Goal: Information Seeking & Learning: Learn about a topic

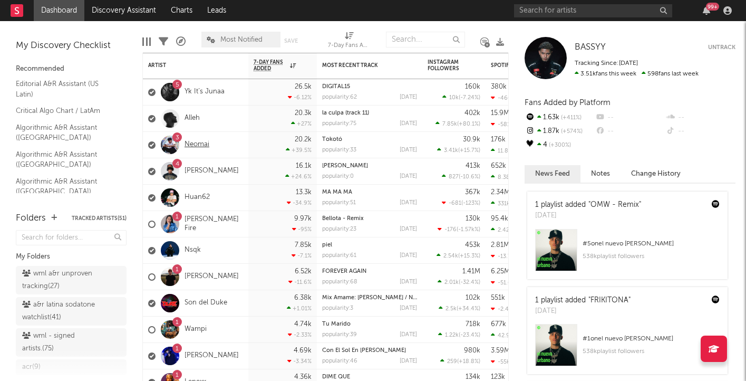
click at [196, 145] on link "Neomai" at bounding box center [197, 144] width 25 height 9
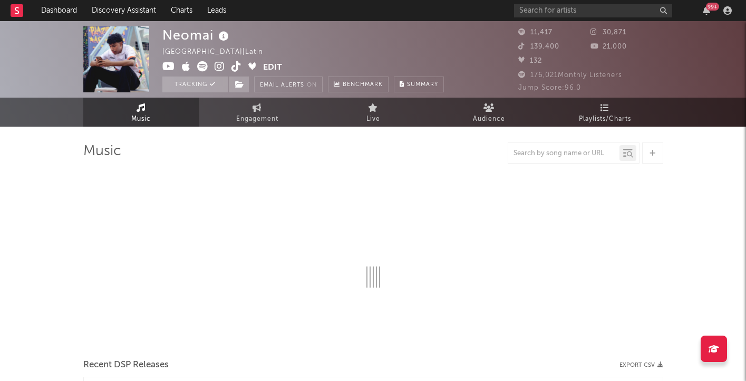
select select "1w"
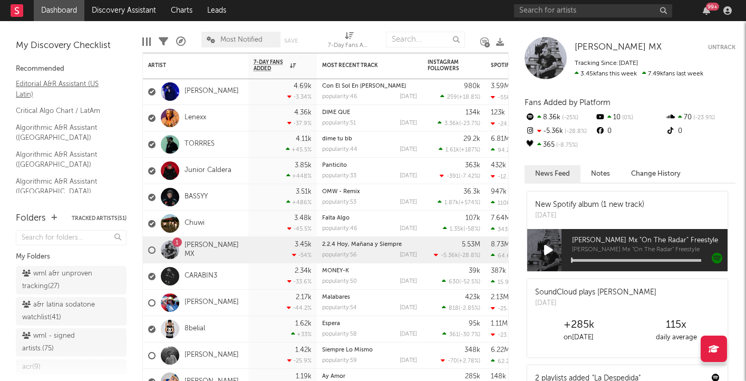
click at [44, 86] on link "Editorial A&R Assistant (US Latin)" at bounding box center [66, 89] width 100 height 22
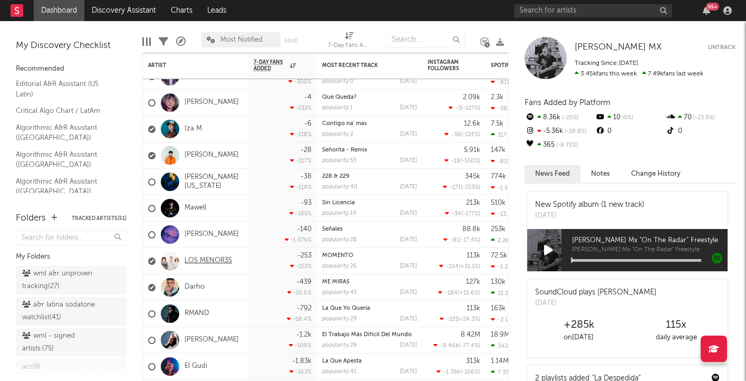
click at [197, 260] on link "LOS MENOR3S" at bounding box center [208, 260] width 47 height 9
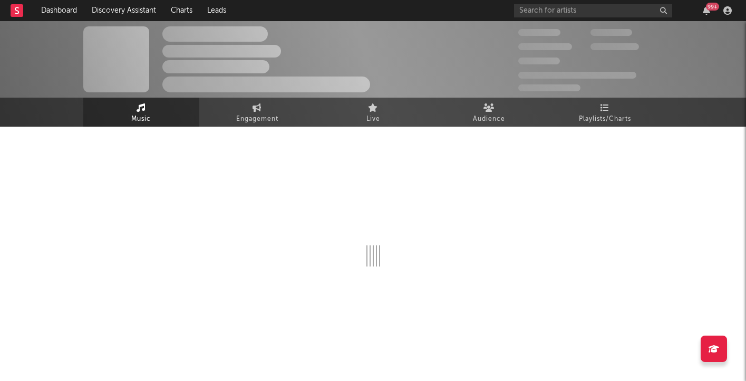
select select "6m"
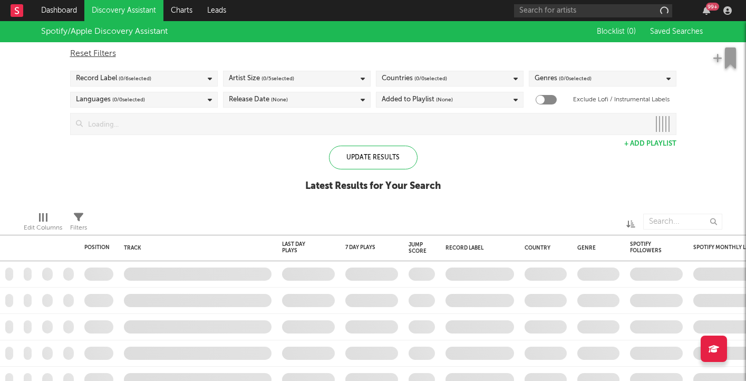
checkbox input "true"
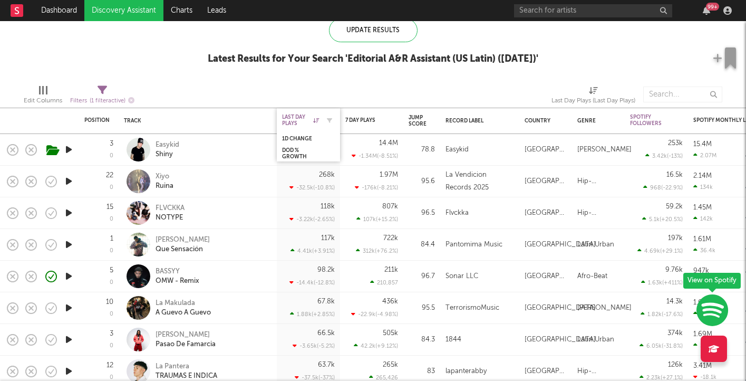
click at [318, 119] on icon at bounding box center [316, 120] width 6 height 5
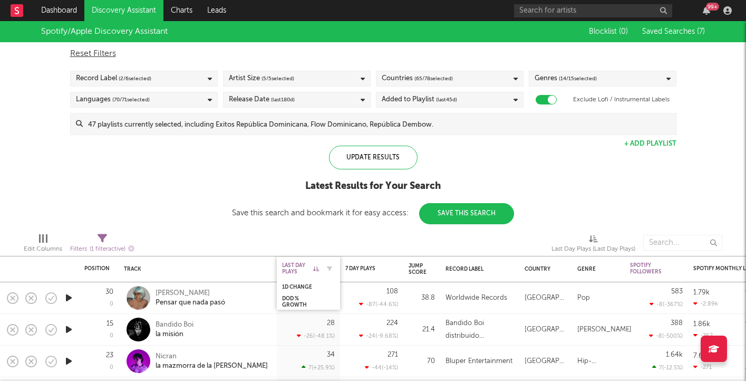
click at [318, 266] on icon at bounding box center [316, 268] width 6 height 5
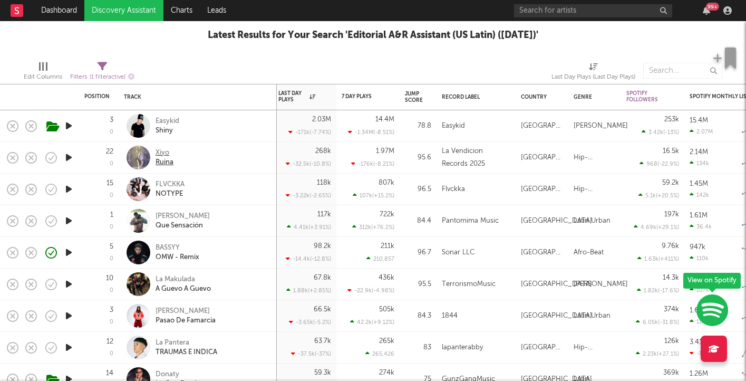
click at [165, 150] on div "Xiyo" at bounding box center [165, 152] width 18 height 9
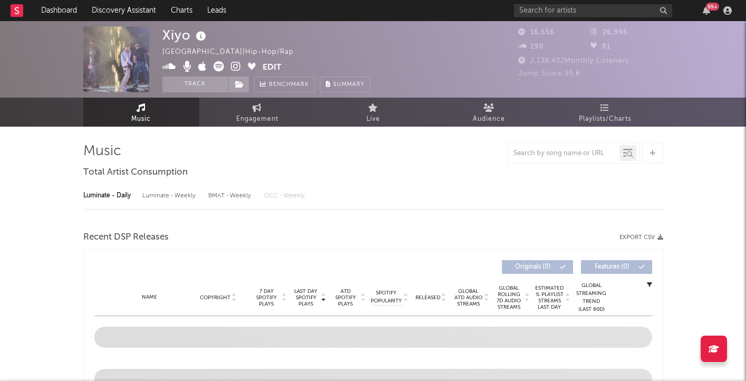
select select "6m"
